Goal: Find contact information: Find contact information

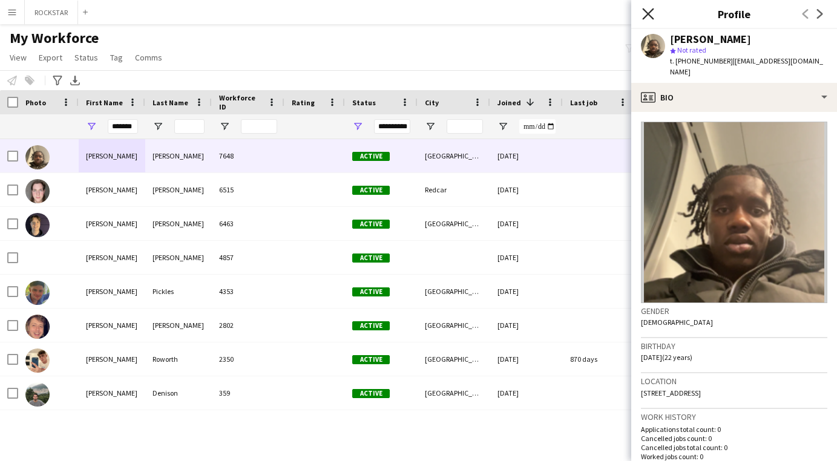
click at [642, 13] on icon "Close pop-in" at bounding box center [648, 14] width 12 height 12
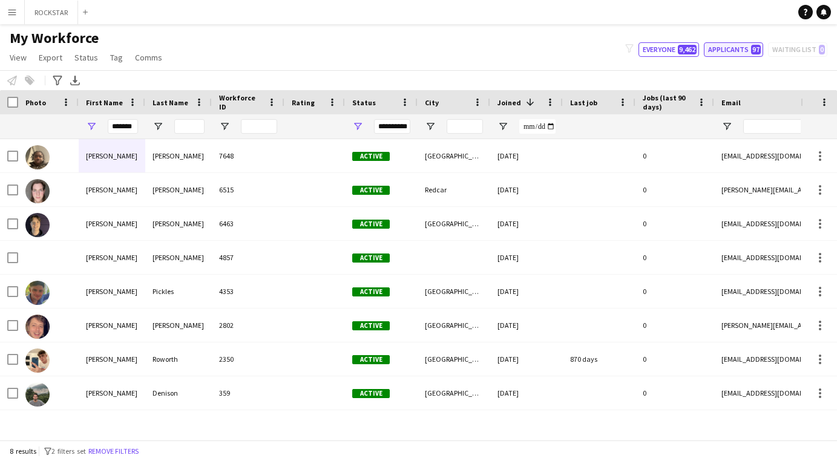
click at [737, 52] on button "Applicants 97" at bounding box center [733, 49] width 59 height 15
type input "**********"
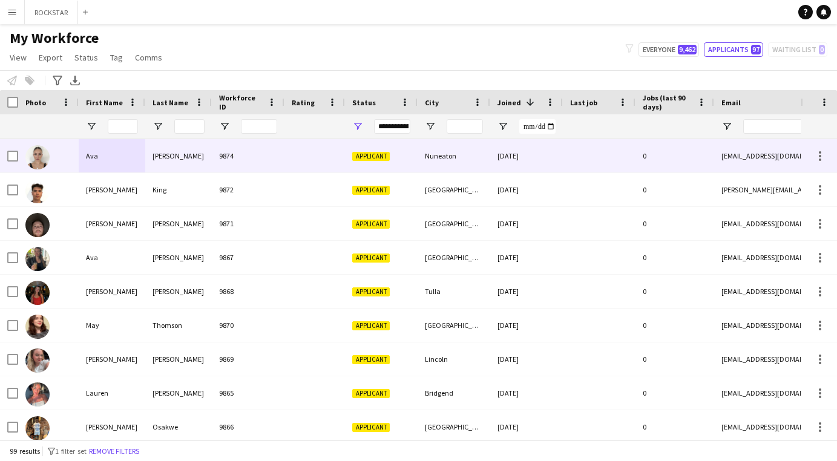
click at [177, 162] on div "[PERSON_NAME]" at bounding box center [178, 155] width 67 height 33
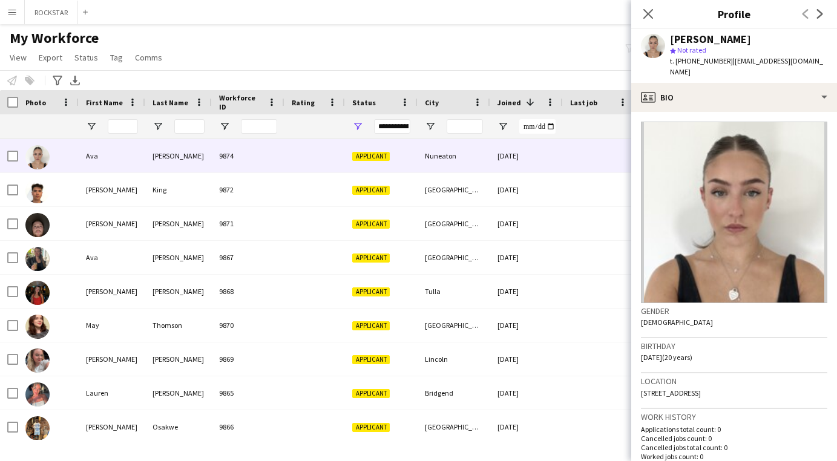
scroll to position [335, 0]
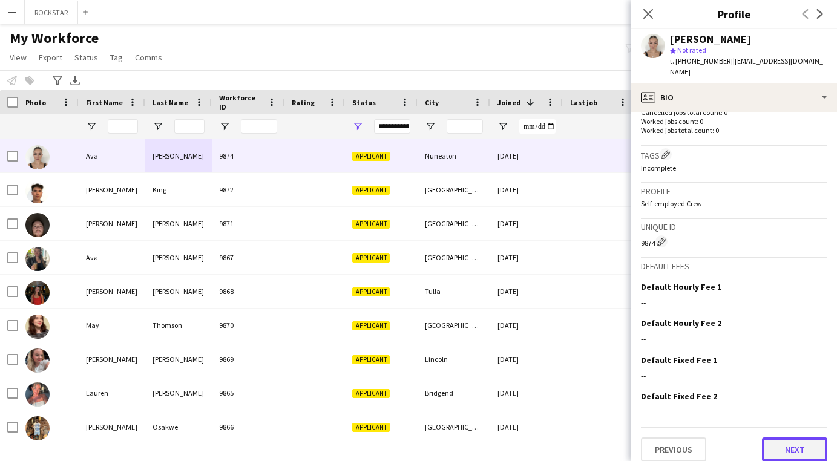
click at [814, 441] on button "Next" at bounding box center [794, 450] width 65 height 24
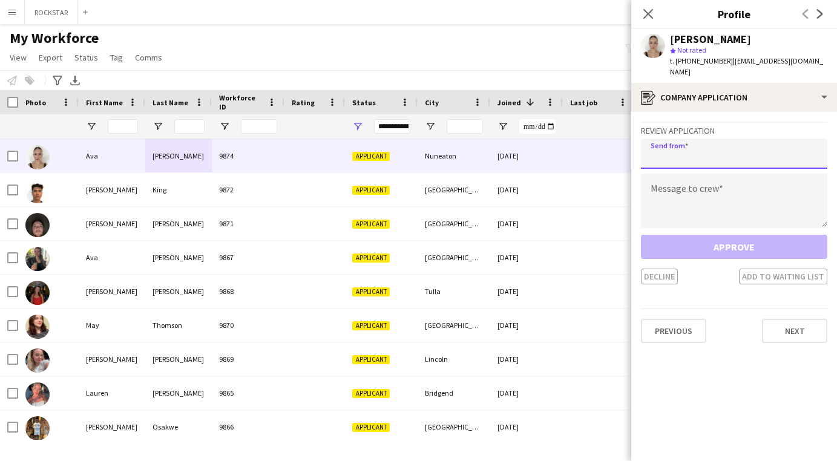
click at [722, 139] on input "email" at bounding box center [734, 154] width 187 height 30
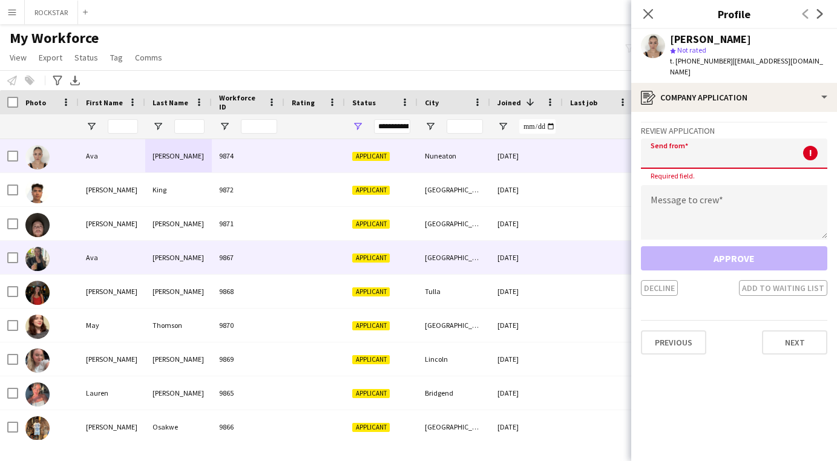
click at [136, 245] on div "Ava" at bounding box center [112, 257] width 67 height 33
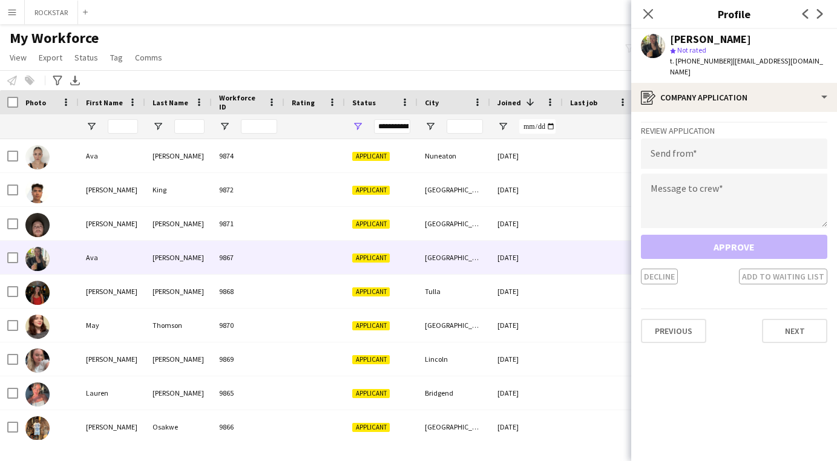
click at [646, 47] on app-user-avatar at bounding box center [653, 46] width 24 height 24
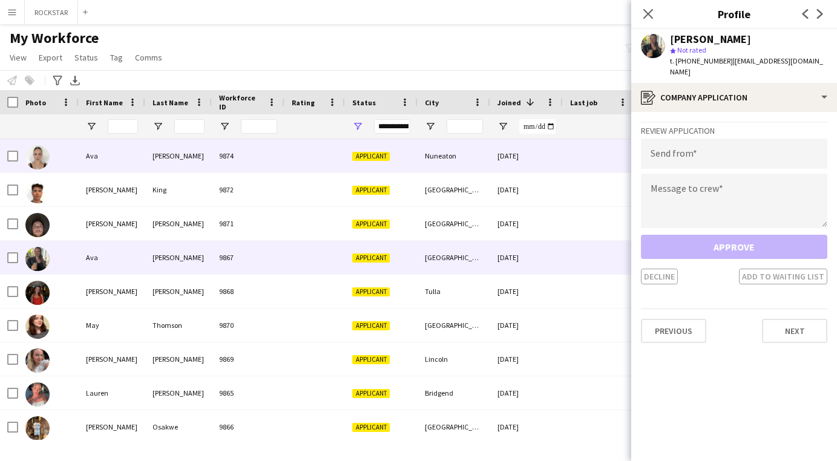
click at [139, 162] on div "Ava" at bounding box center [112, 155] width 67 height 33
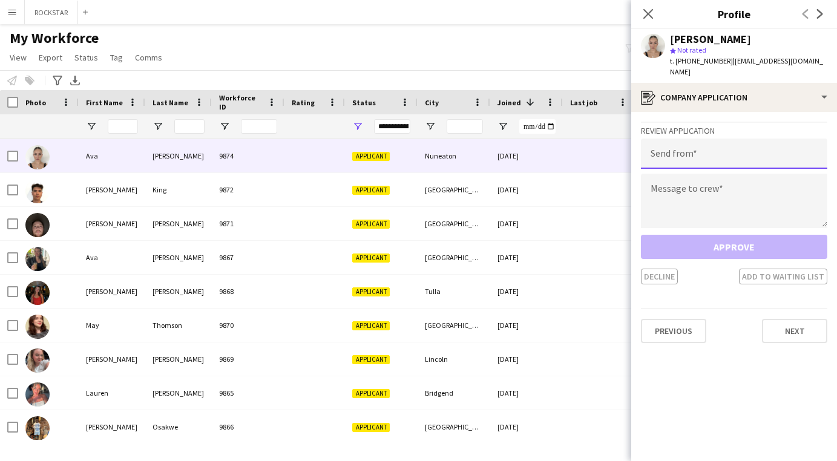
click at [753, 139] on input "email" at bounding box center [734, 154] width 187 height 30
type input "**********"
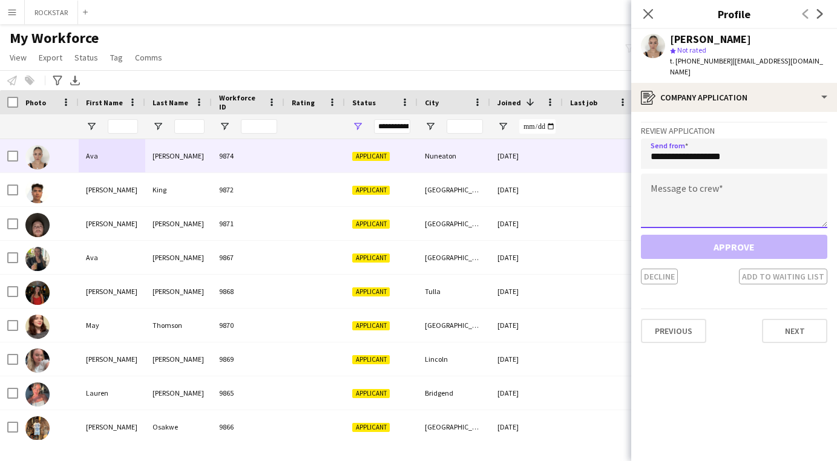
click at [712, 179] on textarea at bounding box center [734, 201] width 187 height 55
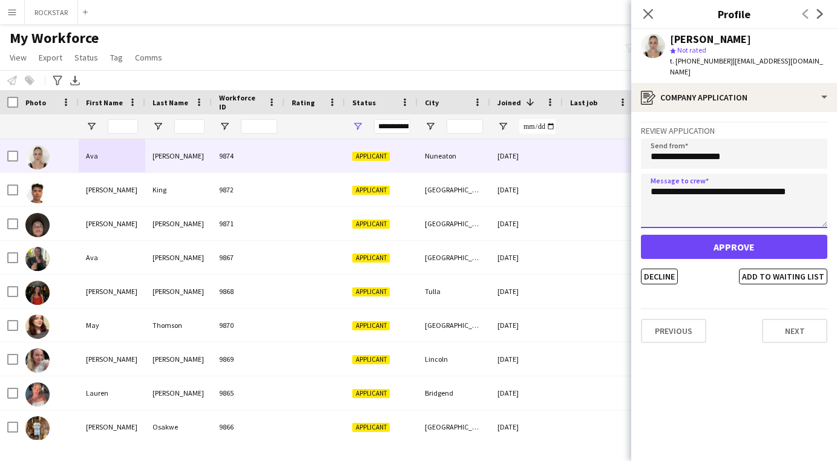
type textarea "**********"
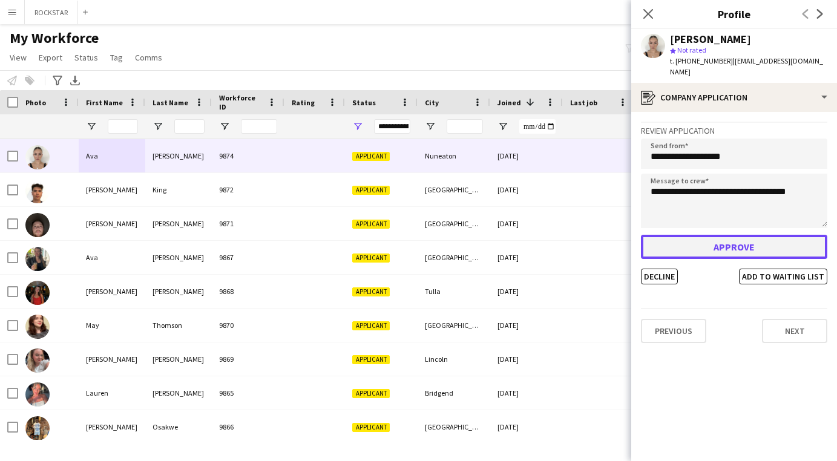
click at [726, 235] on button "Approve" at bounding box center [734, 247] width 187 height 24
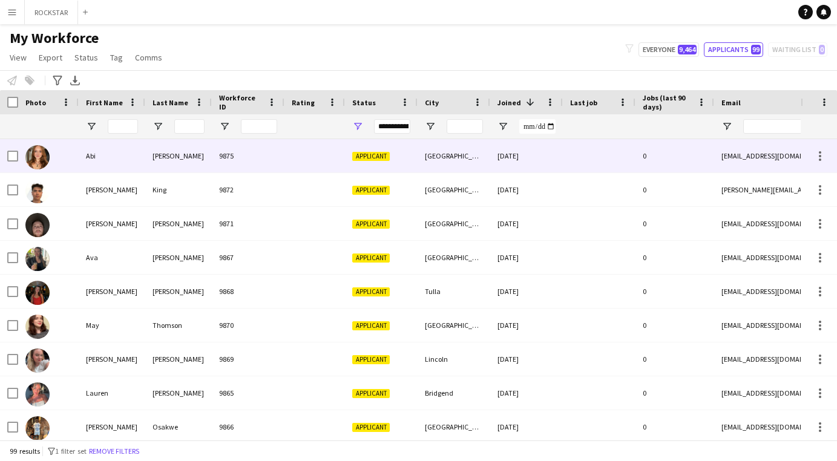
click at [112, 152] on div "Abi" at bounding box center [112, 155] width 67 height 33
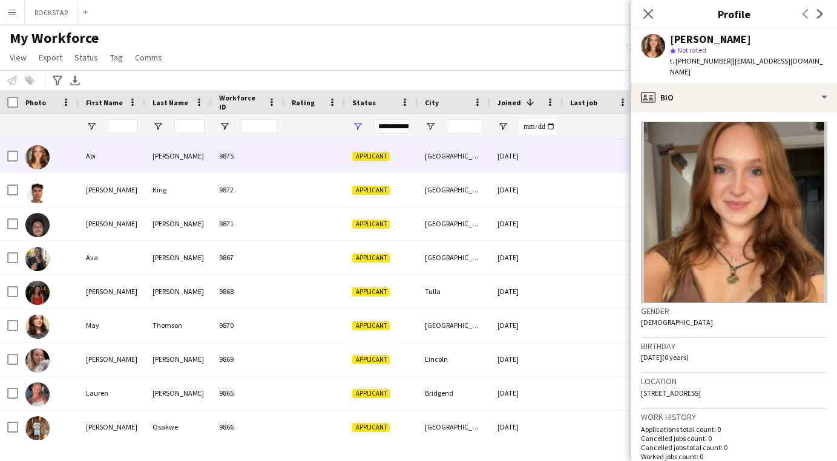
scroll to position [335, 0]
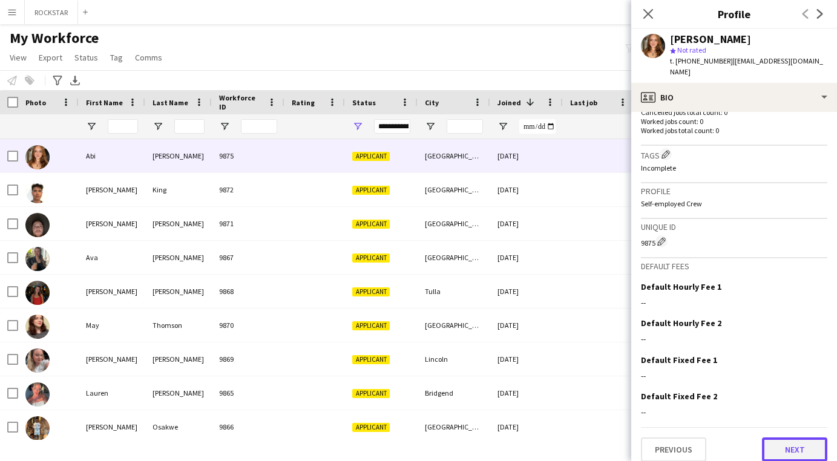
click at [790, 444] on button "Next" at bounding box center [794, 450] width 65 height 24
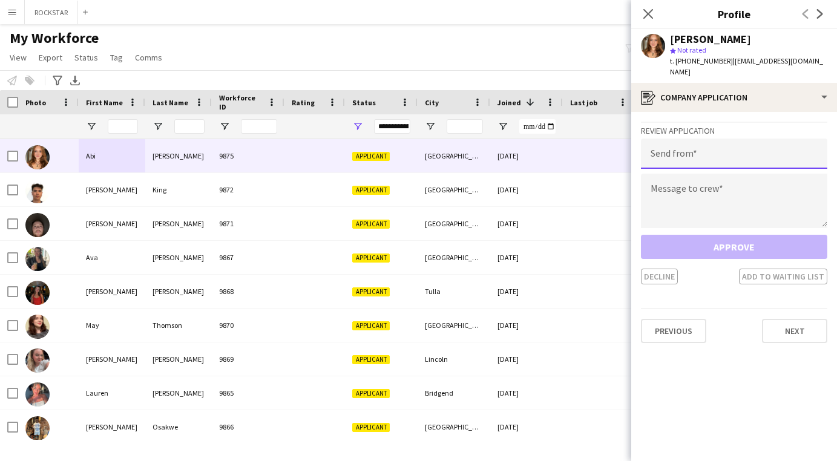
click at [707, 144] on input "email" at bounding box center [734, 154] width 187 height 30
type input "**********"
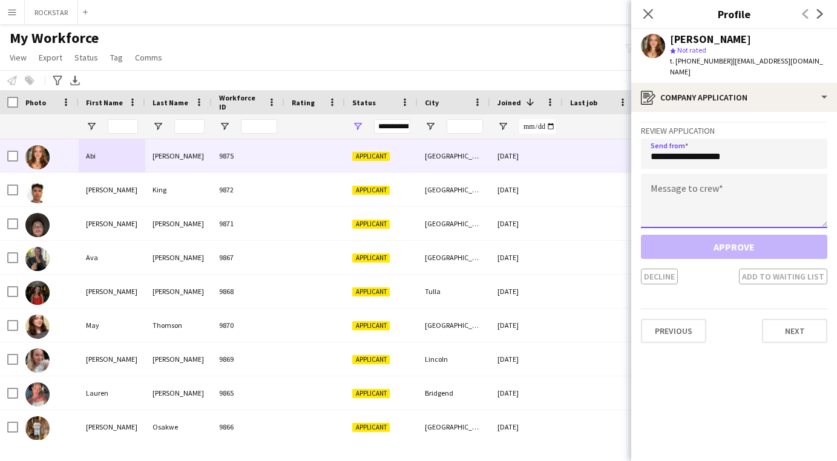
click at [726, 174] on textarea at bounding box center [734, 201] width 187 height 55
type textarea "*"
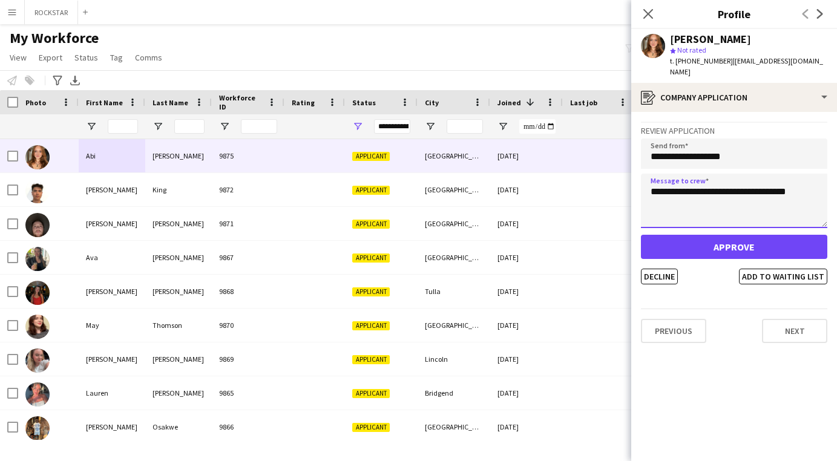
type textarea "**********"
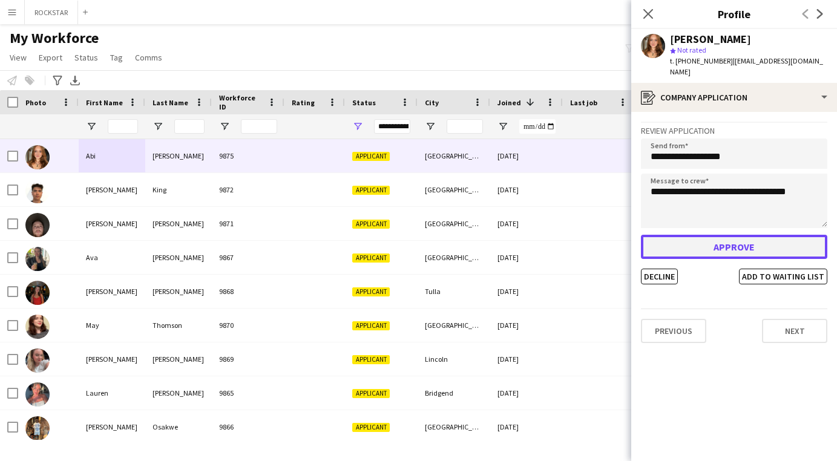
click at [770, 238] on button "Approve" at bounding box center [734, 247] width 187 height 24
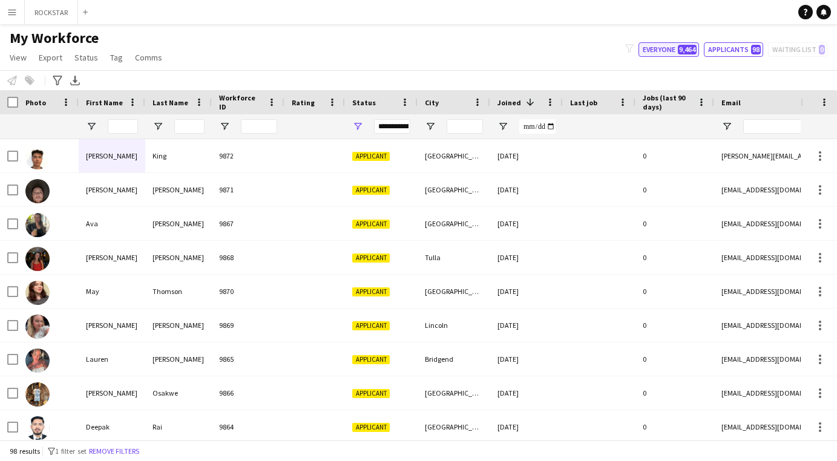
click at [677, 53] on button "Everyone 9,464" at bounding box center [669, 49] width 61 height 15
type input "**********"
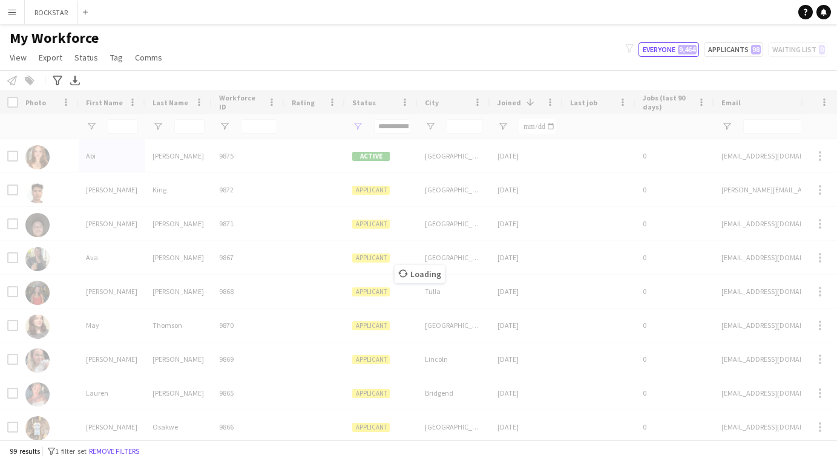
click at [114, 129] on div "Loading" at bounding box center [418, 265] width 837 height 350
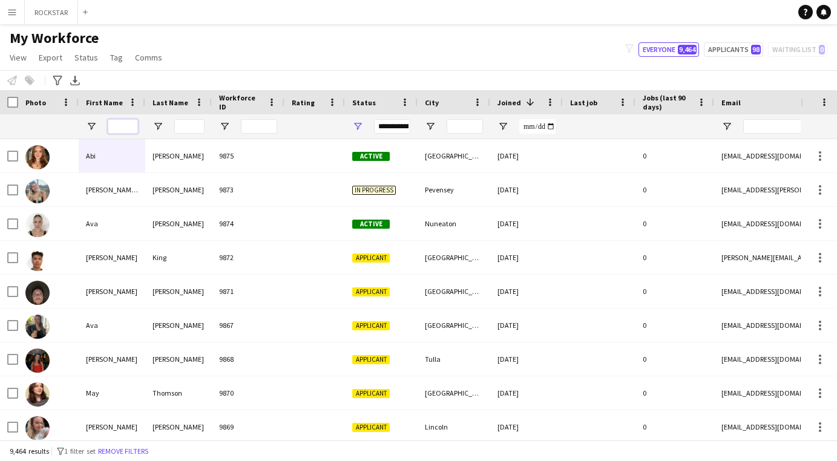
click at [114, 128] on input "First Name Filter Input" at bounding box center [123, 126] width 30 height 15
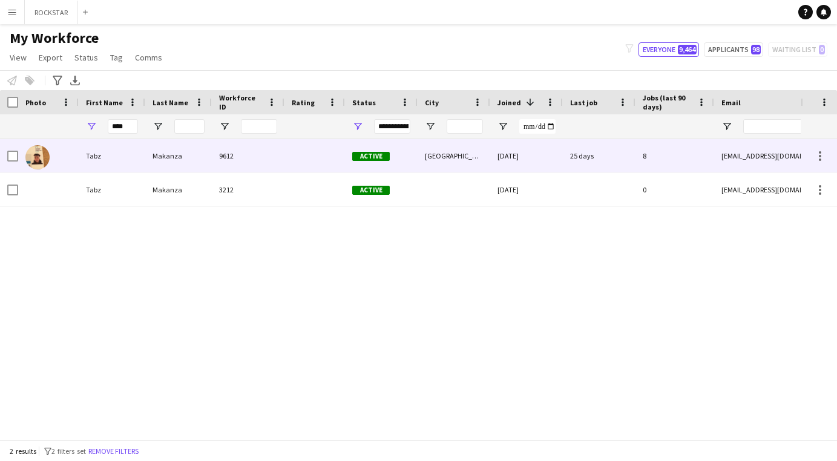
click at [184, 154] on div "Makanza" at bounding box center [178, 155] width 67 height 33
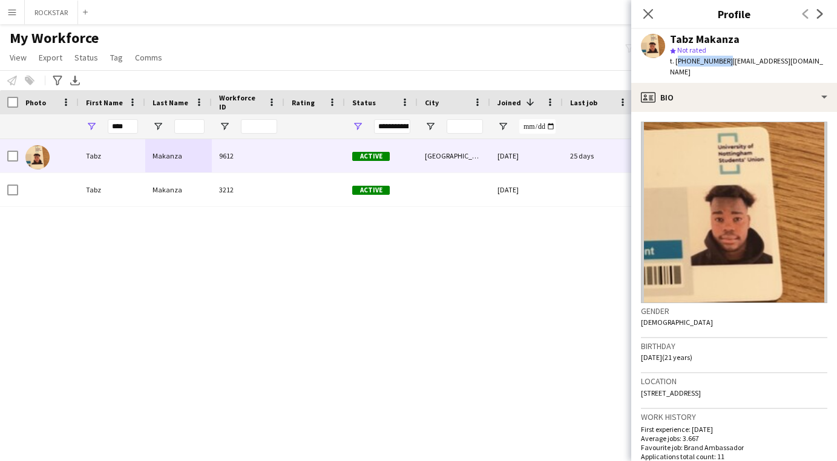
drag, startPoint x: 722, startPoint y: 61, endPoint x: 678, endPoint y: 62, distance: 44.8
click at [678, 62] on span "t. [PHONE_NUMBER]" at bounding box center [701, 60] width 63 height 9
copy span "[PHONE_NUMBER]"
drag, startPoint x: 809, startPoint y: 61, endPoint x: 727, endPoint y: 65, distance: 82.4
click at [727, 65] on span "| [EMAIL_ADDRESS][DOMAIN_NAME]" at bounding box center [746, 66] width 153 height 20
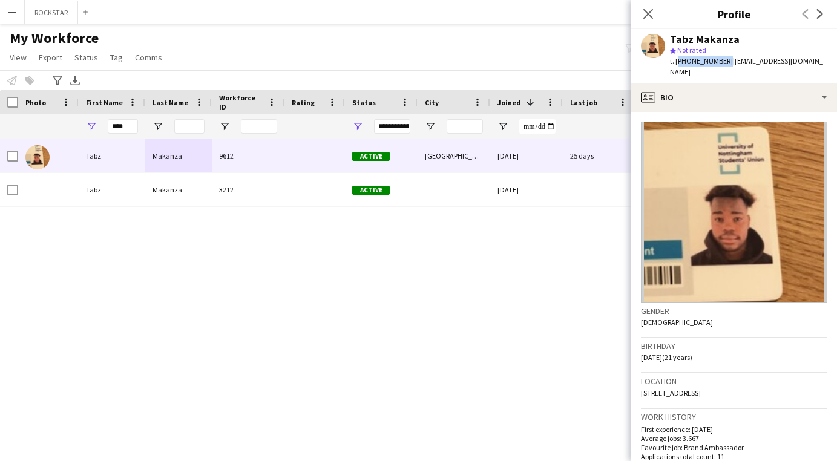
copy span "[EMAIL_ADDRESS][DOMAIN_NAME]"
drag, startPoint x: 128, startPoint y: 131, endPoint x: 85, endPoint y: 131, distance: 43.0
click at [85, 131] on div "****" at bounding box center [112, 126] width 67 height 24
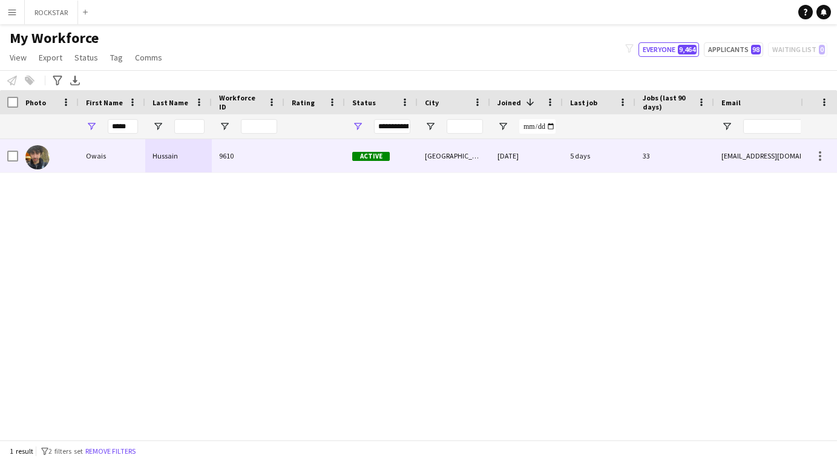
click at [269, 168] on div "9610" at bounding box center [248, 155] width 73 height 33
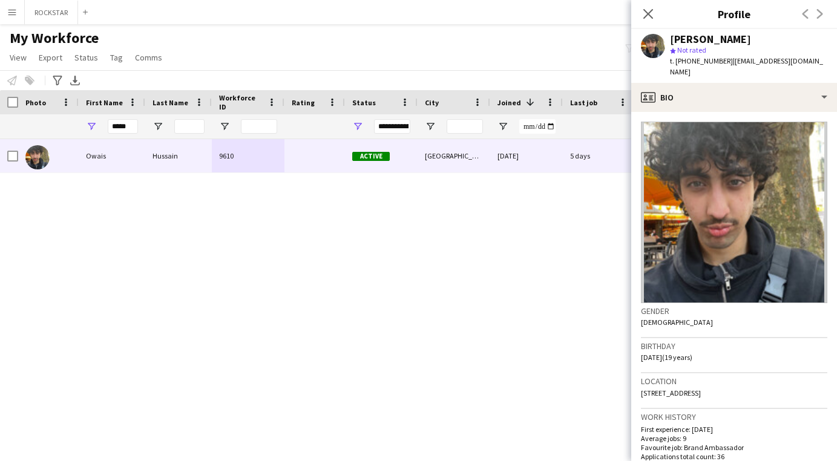
drag, startPoint x: 724, startPoint y: 63, endPoint x: 687, endPoint y: 65, distance: 37.0
click at [687, 65] on span "t. [PHONE_NUMBER]" at bounding box center [701, 60] width 63 height 9
copy span "7565308580"
click at [794, 56] on span "| [EMAIL_ADDRESS][DOMAIN_NAME]" at bounding box center [746, 66] width 153 height 20
drag, startPoint x: 803, startPoint y: 62, endPoint x: 729, endPoint y: 61, distance: 73.9
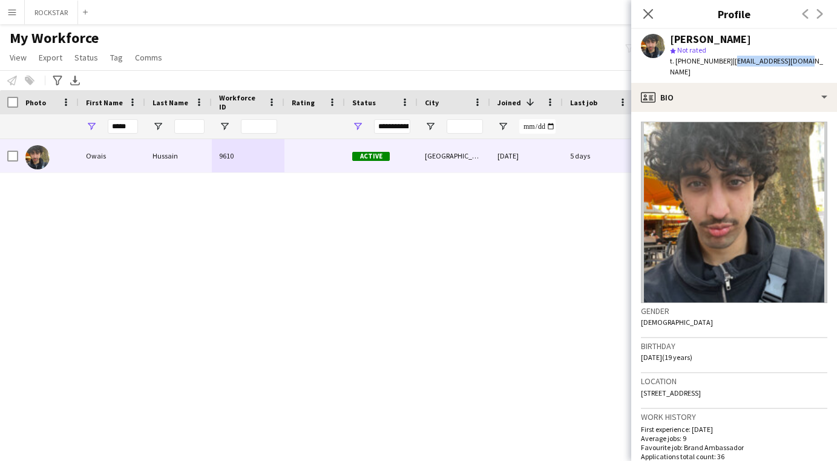
click at [729, 61] on div "[PERSON_NAME] star Not rated t. [PHONE_NUMBER] | [EMAIL_ADDRESS][DOMAIN_NAME]" at bounding box center [735, 56] width 206 height 54
copy span "[EMAIL_ADDRESS][DOMAIN_NAME]"
drag, startPoint x: 131, startPoint y: 124, endPoint x: 96, endPoint y: 121, distance: 34.7
click at [96, 121] on div "*****" at bounding box center [112, 126] width 67 height 24
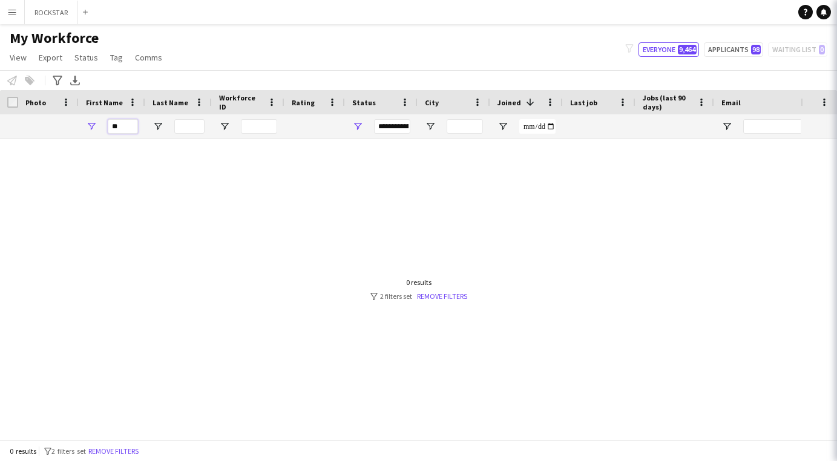
type input "*"
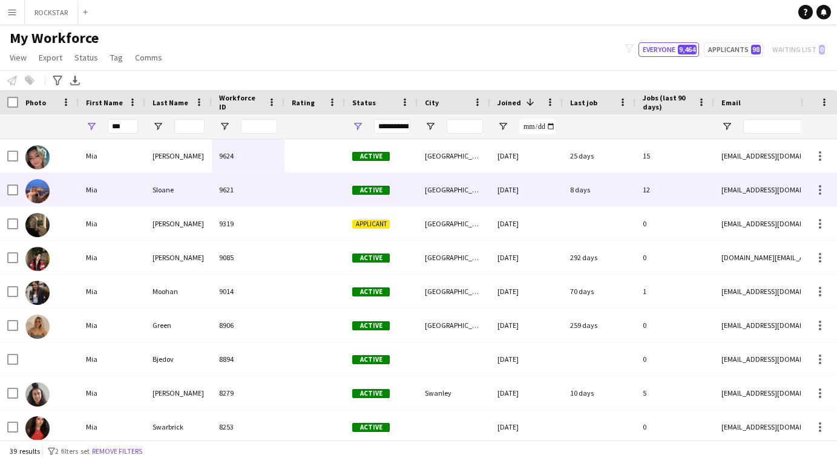
click at [174, 185] on div "Sloane" at bounding box center [178, 189] width 67 height 33
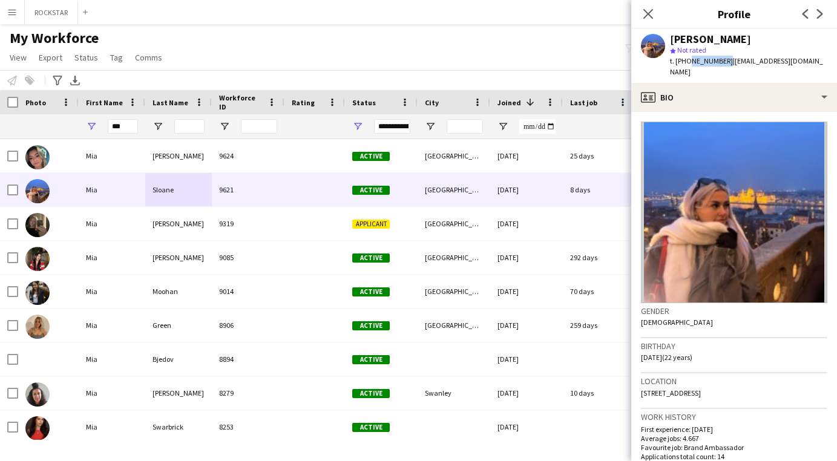
drag, startPoint x: 723, startPoint y: 61, endPoint x: 688, endPoint y: 62, distance: 35.2
click at [688, 62] on span "t. [PHONE_NUMBER]" at bounding box center [701, 60] width 63 height 9
copy span "7983613280"
drag, startPoint x: 817, startPoint y: 62, endPoint x: 730, endPoint y: 63, distance: 87.2
click at [730, 63] on div "[PERSON_NAME] star Not rated t. [PHONE_NUMBER] | [EMAIL_ADDRESS][DOMAIN_NAME]" at bounding box center [735, 56] width 206 height 54
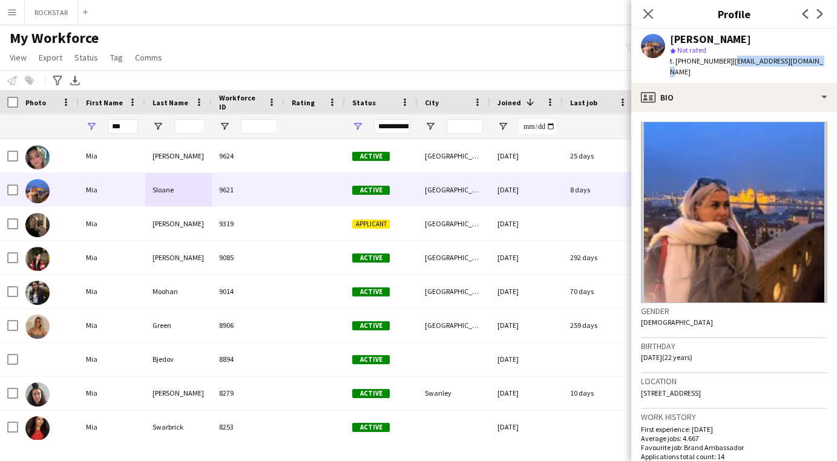
copy span "[EMAIL_ADDRESS][DOMAIN_NAME]"
drag, startPoint x: 133, startPoint y: 129, endPoint x: 80, endPoint y: 122, distance: 53.2
click at [80, 122] on div "***" at bounding box center [112, 126] width 67 height 24
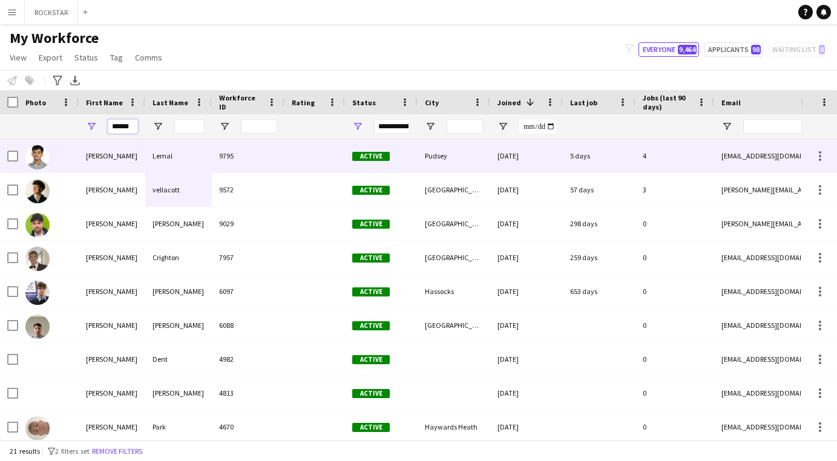
type input "******"
click at [121, 154] on div "[PERSON_NAME]" at bounding box center [112, 155] width 67 height 33
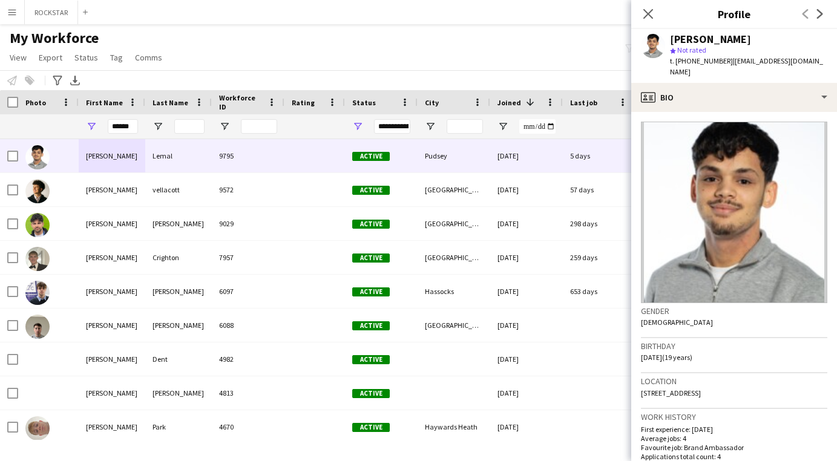
drag, startPoint x: 726, startPoint y: 62, endPoint x: 688, endPoint y: 63, distance: 38.2
click at [688, 63] on span "t. [PHONE_NUMBER]" at bounding box center [701, 60] width 63 height 9
copy span "07847452257"
drag, startPoint x: 810, startPoint y: 60, endPoint x: 731, endPoint y: 62, distance: 79.4
click at [731, 62] on app-profile-header "[PERSON_NAME] star Not rated t. [PHONE_NUMBER] | [EMAIL_ADDRESS][DOMAIN_NAME]" at bounding box center [735, 56] width 206 height 54
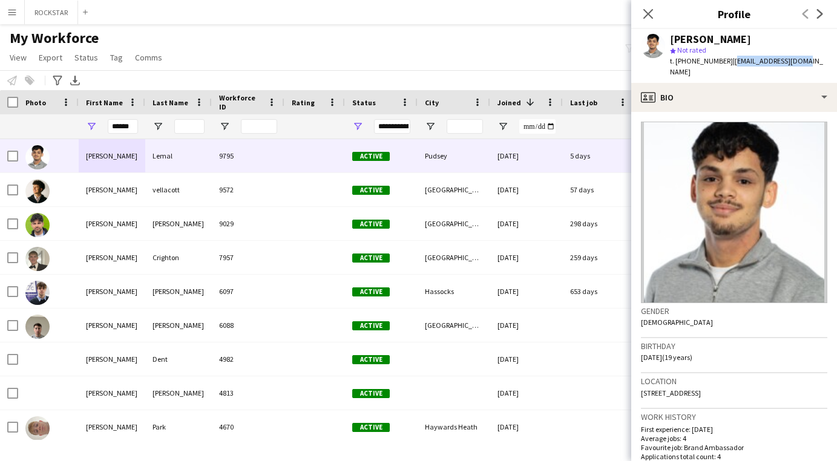
copy span "[EMAIL_ADDRESS][DOMAIN_NAME]"
drag, startPoint x: 135, startPoint y: 130, endPoint x: 91, endPoint y: 130, distance: 44.2
click at [91, 130] on div "******" at bounding box center [112, 126] width 67 height 24
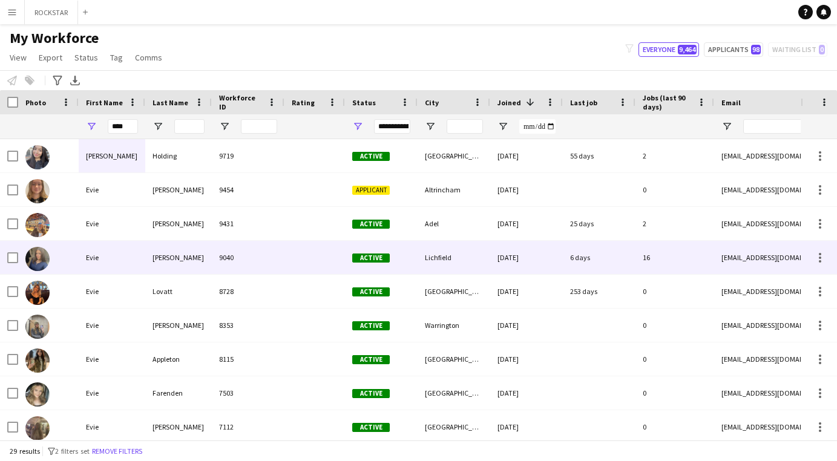
click at [148, 260] on div "[PERSON_NAME]" at bounding box center [178, 257] width 67 height 33
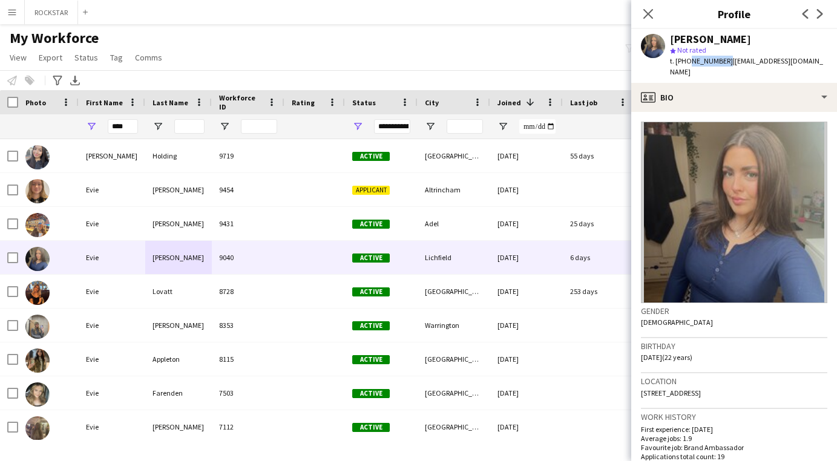
drag, startPoint x: 722, startPoint y: 61, endPoint x: 688, endPoint y: 63, distance: 34.6
click at [688, 63] on span "t. [PHONE_NUMBER]" at bounding box center [701, 60] width 63 height 9
copy span "7807195780"
drag, startPoint x: 816, startPoint y: 60, endPoint x: 728, endPoint y: 62, distance: 87.2
click at [728, 62] on div "[PERSON_NAME] star Not rated t. [PHONE_NUMBER] | [EMAIL_ADDRESS][DOMAIN_NAME]" at bounding box center [735, 56] width 206 height 54
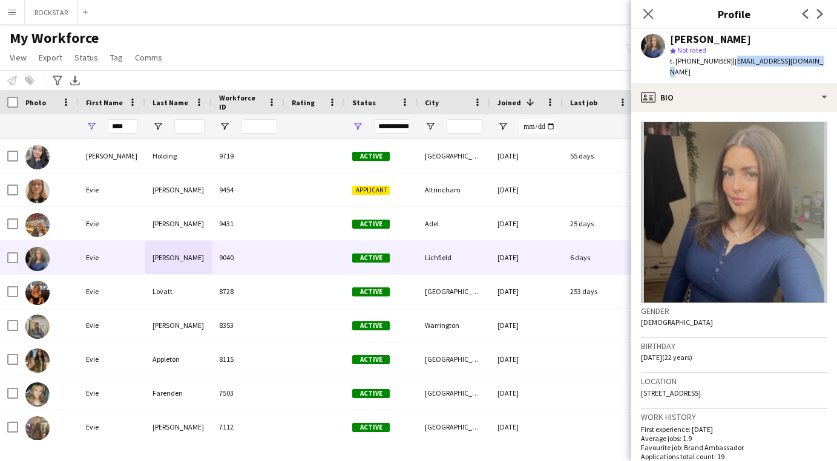
copy span "[EMAIL_ADDRESS][DOMAIN_NAME]"
click at [133, 122] on input "****" at bounding box center [123, 126] width 30 height 15
drag, startPoint x: 134, startPoint y: 127, endPoint x: 93, endPoint y: 122, distance: 41.5
click at [93, 122] on div "****" at bounding box center [112, 126] width 67 height 24
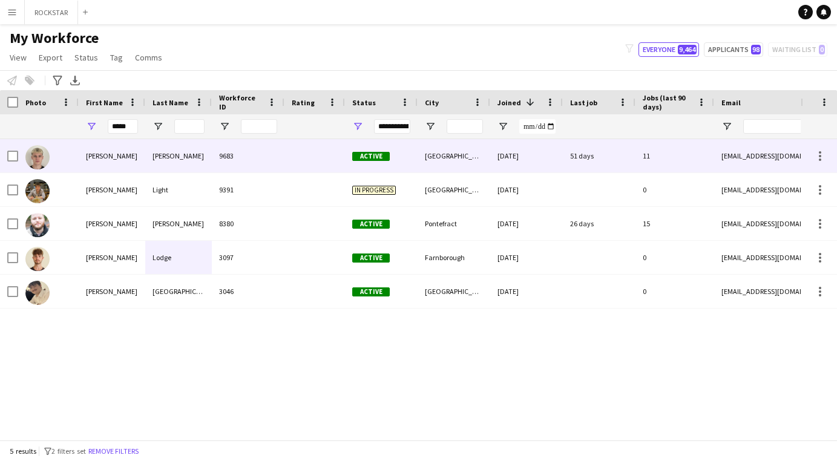
click at [73, 156] on div at bounding box center [48, 155] width 61 height 33
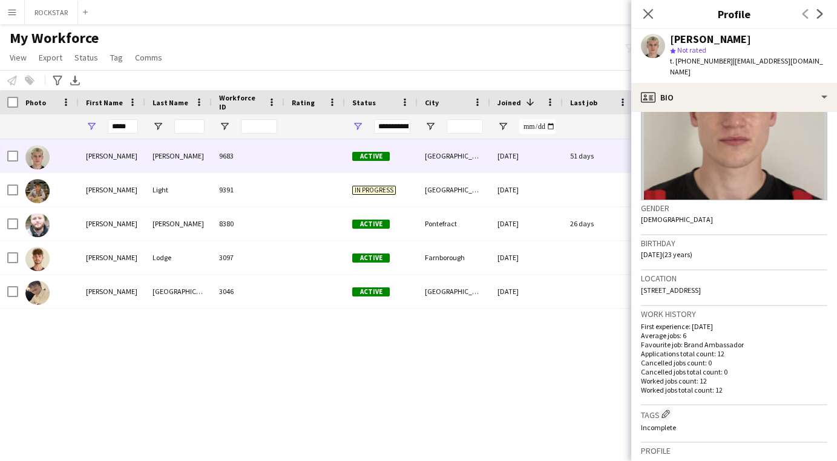
scroll to position [110, 0]
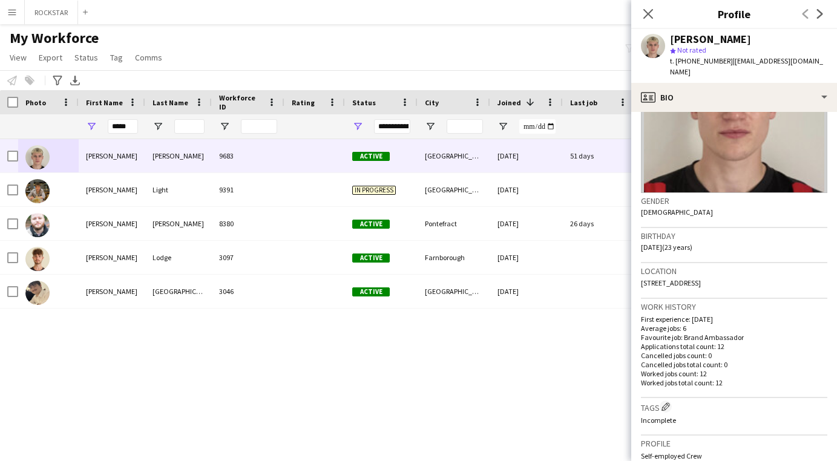
drag, startPoint x: 725, startPoint y: 60, endPoint x: 687, endPoint y: 61, distance: 37.6
click at [687, 61] on div "t. [PHONE_NUMBER] | [EMAIL_ADDRESS][DOMAIN_NAME]" at bounding box center [748, 67] width 157 height 22
click at [817, 65] on div "[PERSON_NAME] star Not rated t. [PHONE_NUMBER] | [EMAIL_ADDRESS][DOMAIN_NAME]" at bounding box center [735, 56] width 206 height 54
drag, startPoint x: 817, startPoint y: 60, endPoint x: 727, endPoint y: 61, distance: 89.6
click at [727, 61] on div "[PERSON_NAME] star Not rated t. [PHONE_NUMBER] | [EMAIL_ADDRESS][DOMAIN_NAME]" at bounding box center [735, 56] width 206 height 54
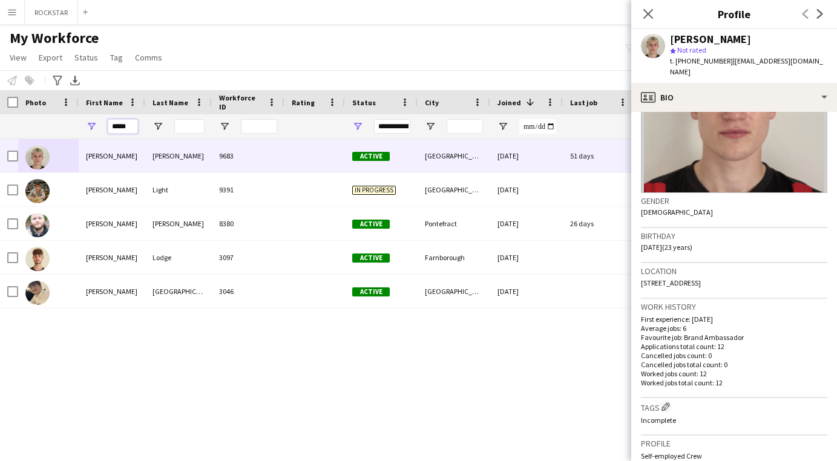
drag, startPoint x: 131, startPoint y: 127, endPoint x: 98, endPoint y: 124, distance: 33.4
click at [98, 124] on div "*****" at bounding box center [112, 126] width 67 height 24
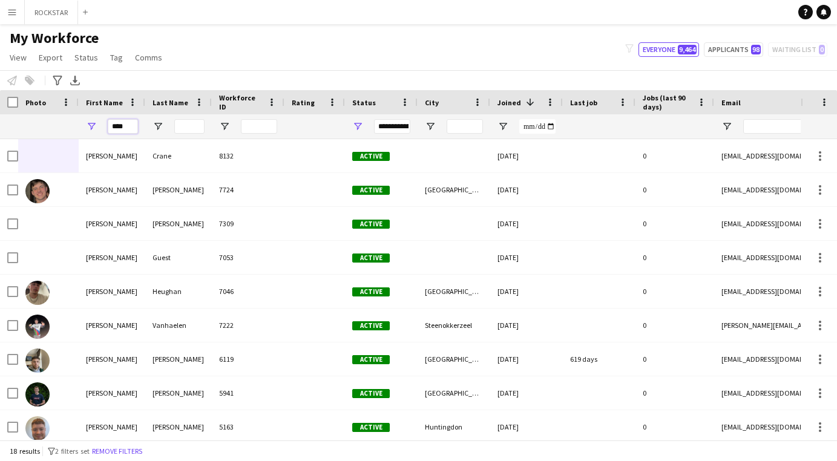
type input "****"
click at [186, 125] on input "Last Name Filter Input" at bounding box center [189, 126] width 30 height 15
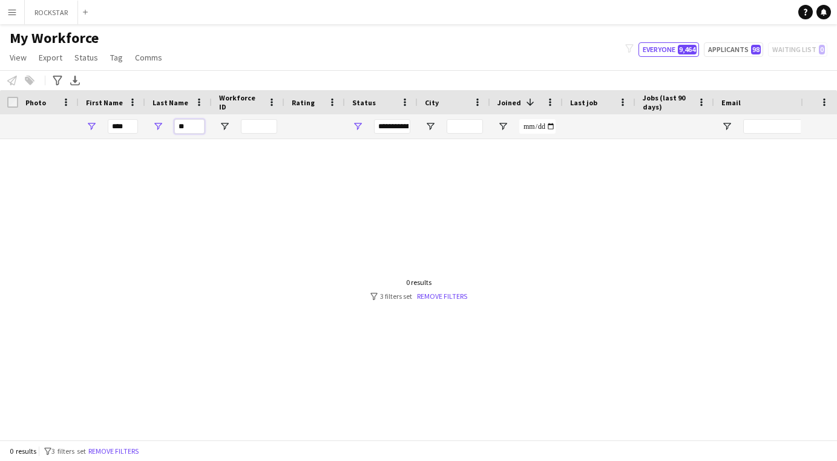
type input "**"
click at [130, 126] on input "****" at bounding box center [123, 126] width 30 height 15
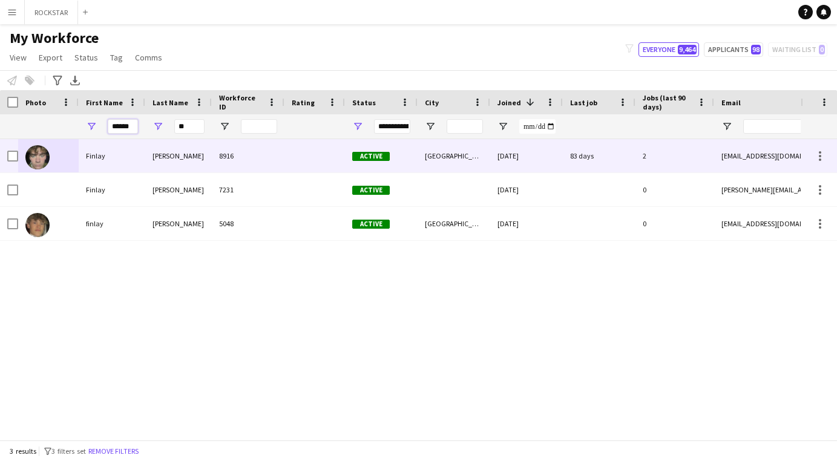
type input "******"
click at [128, 151] on div "Finlay" at bounding box center [112, 155] width 67 height 33
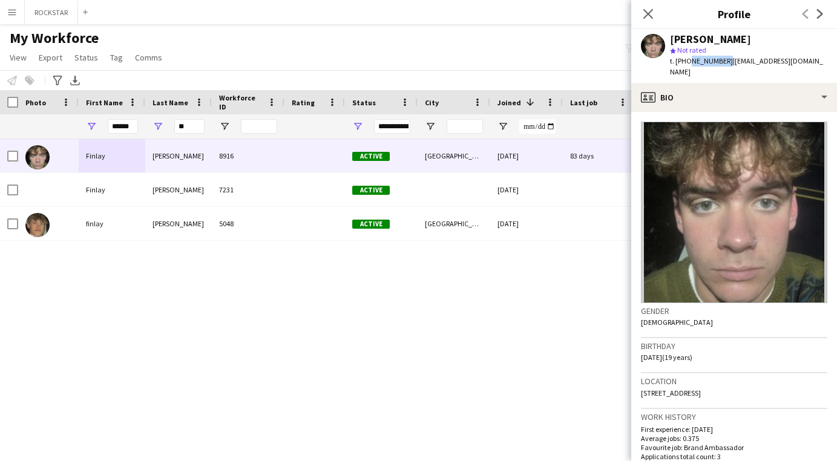
drag, startPoint x: 723, startPoint y: 61, endPoint x: 687, endPoint y: 64, distance: 35.8
click at [687, 64] on span "t. [PHONE_NUMBER]" at bounding box center [701, 60] width 63 height 9
drag, startPoint x: 800, startPoint y: 60, endPoint x: 728, endPoint y: 65, distance: 72.3
click at [728, 65] on div "t. [PHONE_NUMBER] | [EMAIL_ADDRESS][DOMAIN_NAME]" at bounding box center [748, 67] width 157 height 22
